Goal: Book appointment/travel/reservation

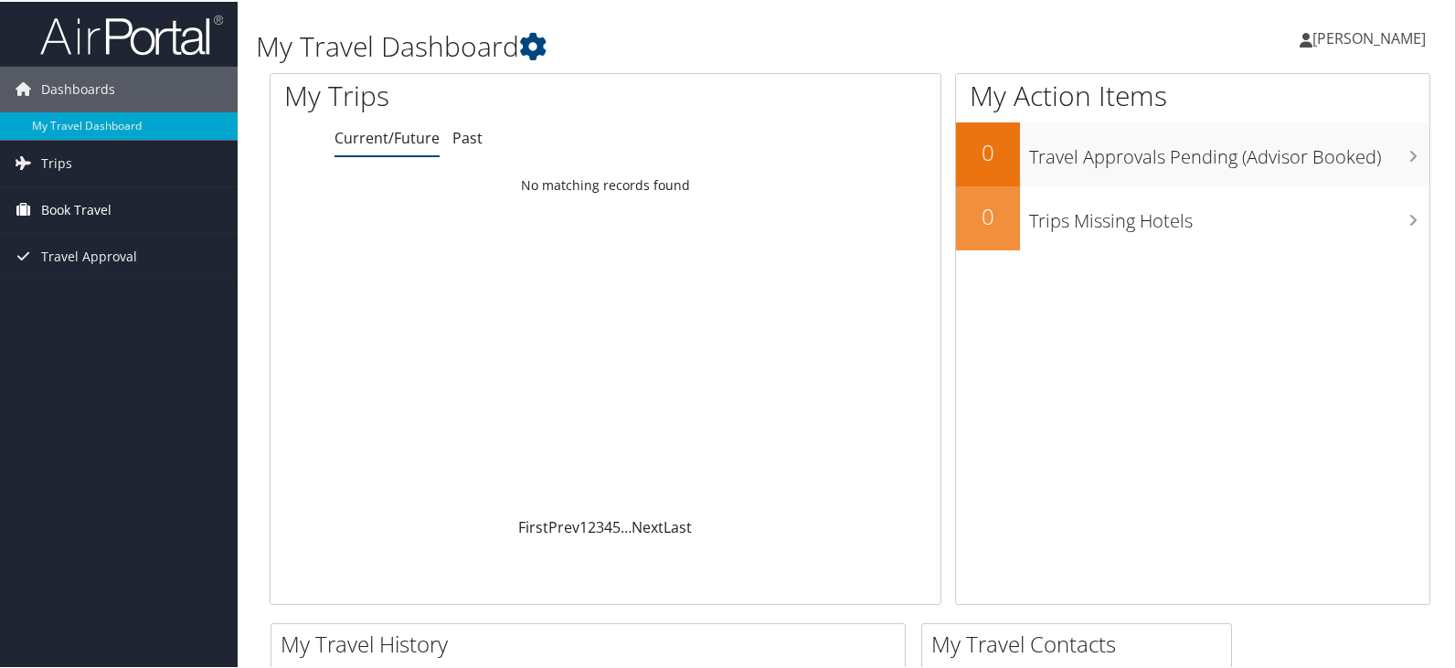
click at [70, 203] on span "Book Travel" at bounding box center [76, 209] width 70 height 46
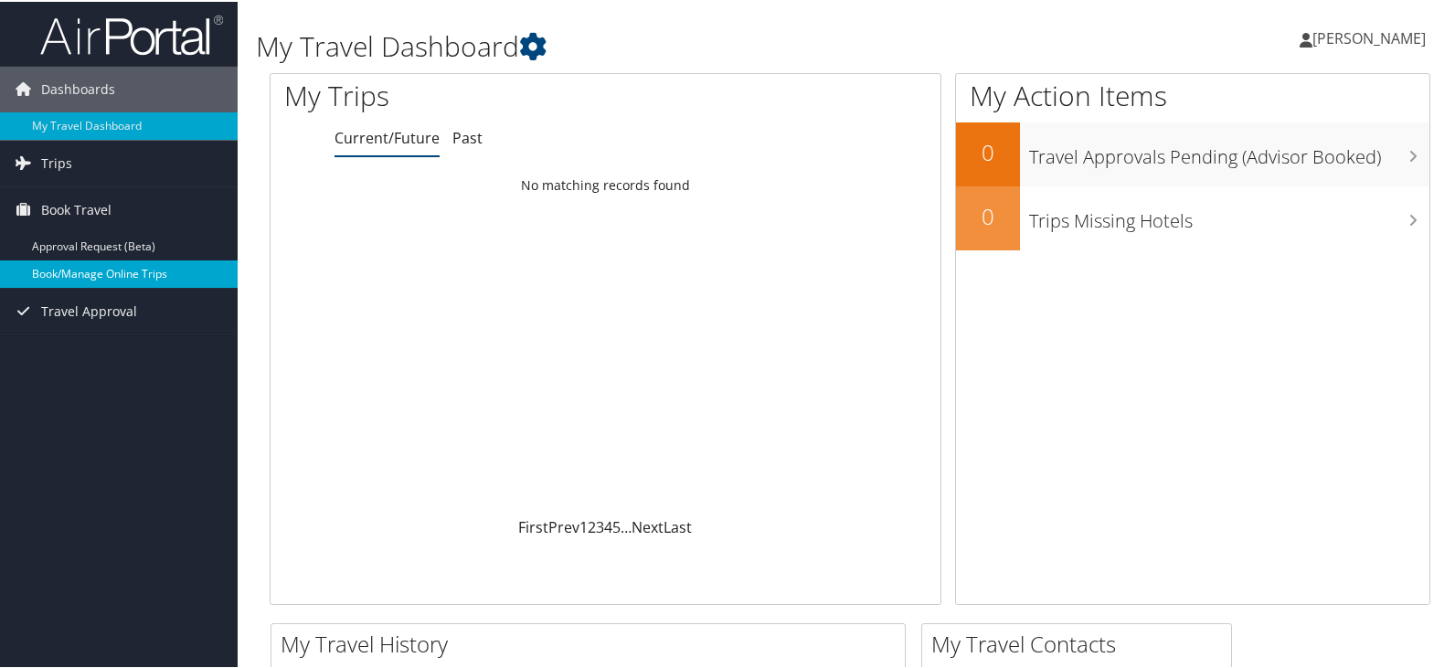
click at [139, 270] on link "Book/Manage Online Trips" at bounding box center [119, 272] width 238 height 27
